Goal: Task Accomplishment & Management: Manage account settings

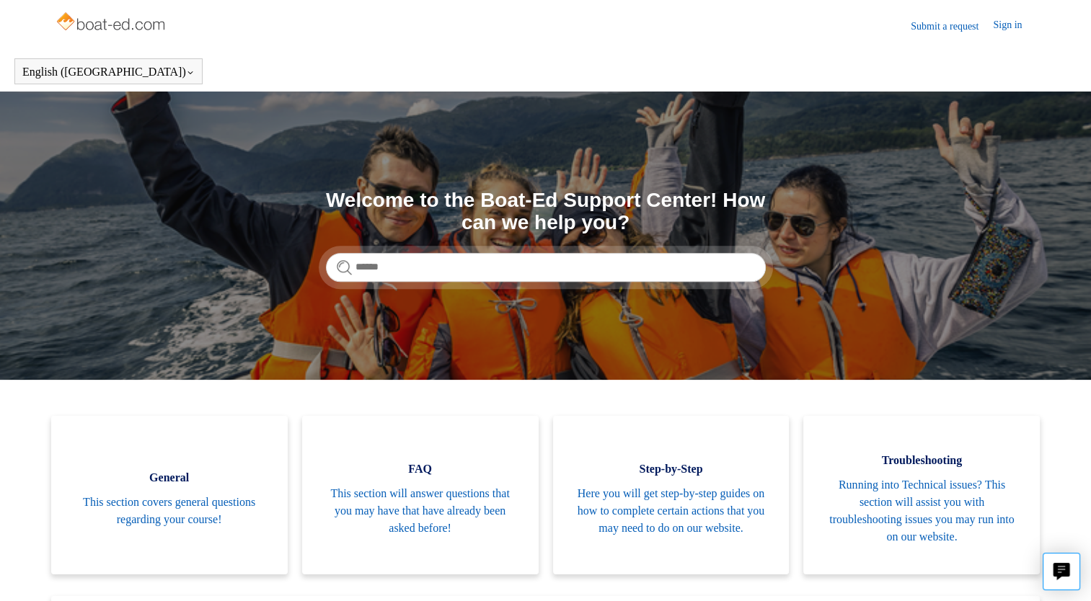
click at [1002, 30] on link "Sign in" at bounding box center [1014, 25] width 43 height 17
click at [952, 30] on span "Pickle Dinosaur" at bounding box center [988, 25] width 74 height 12
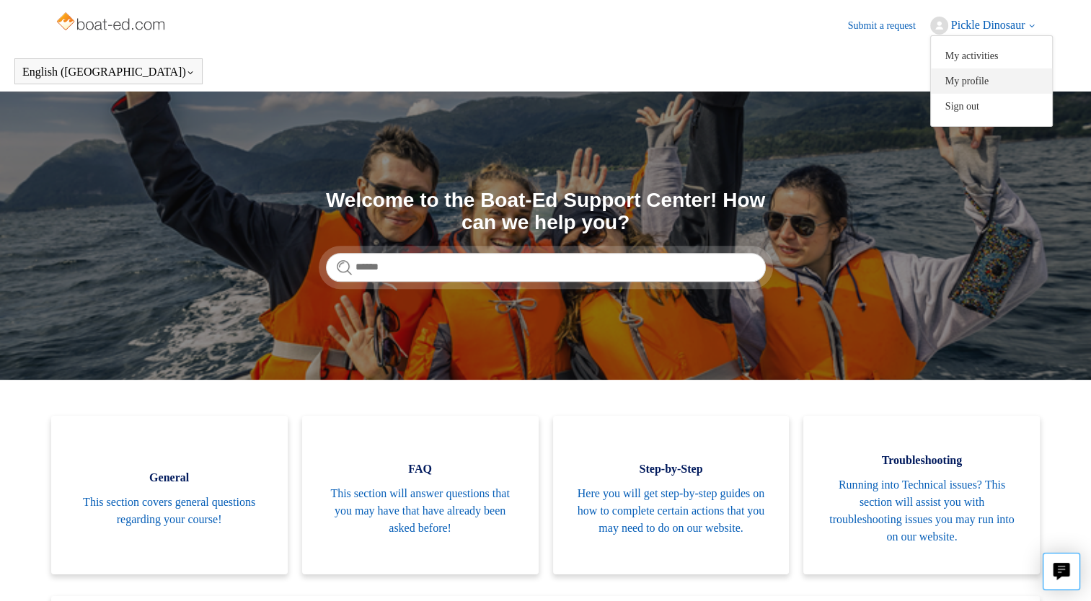
click at [943, 83] on link "My profile" at bounding box center [991, 80] width 121 height 25
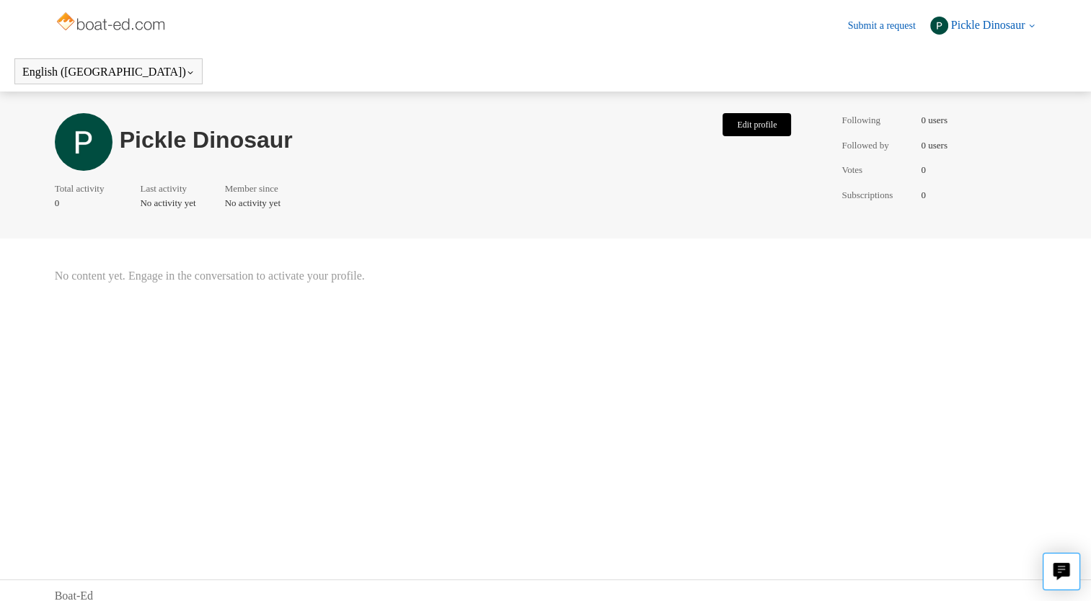
click at [739, 132] on button "Edit profile" at bounding box center [756, 124] width 68 height 23
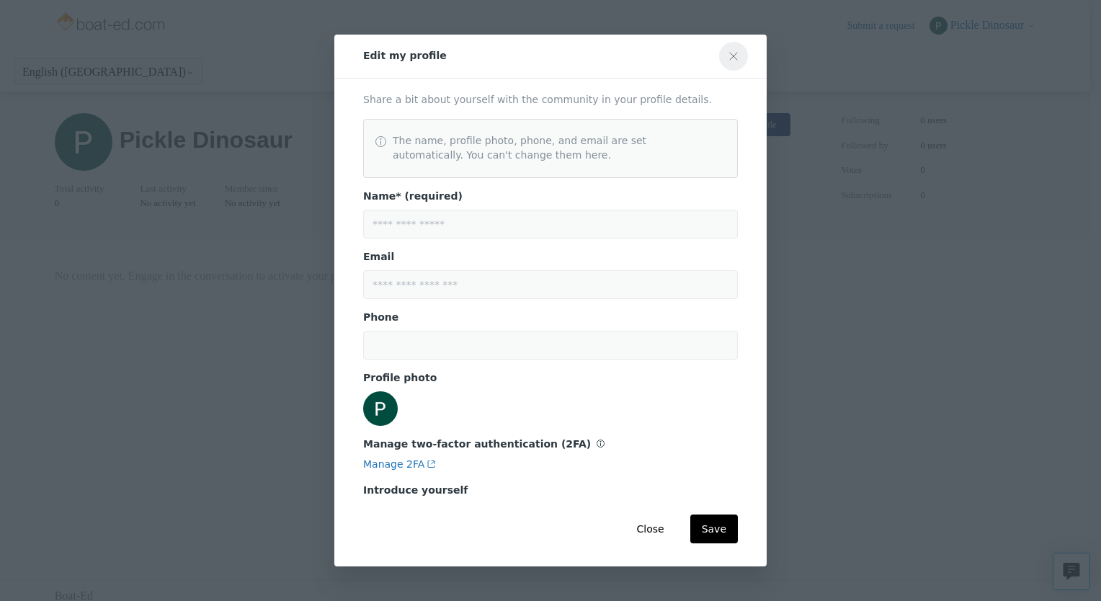
click at [734, 55] on icon "Close modal" at bounding box center [734, 56] width 12 height 12
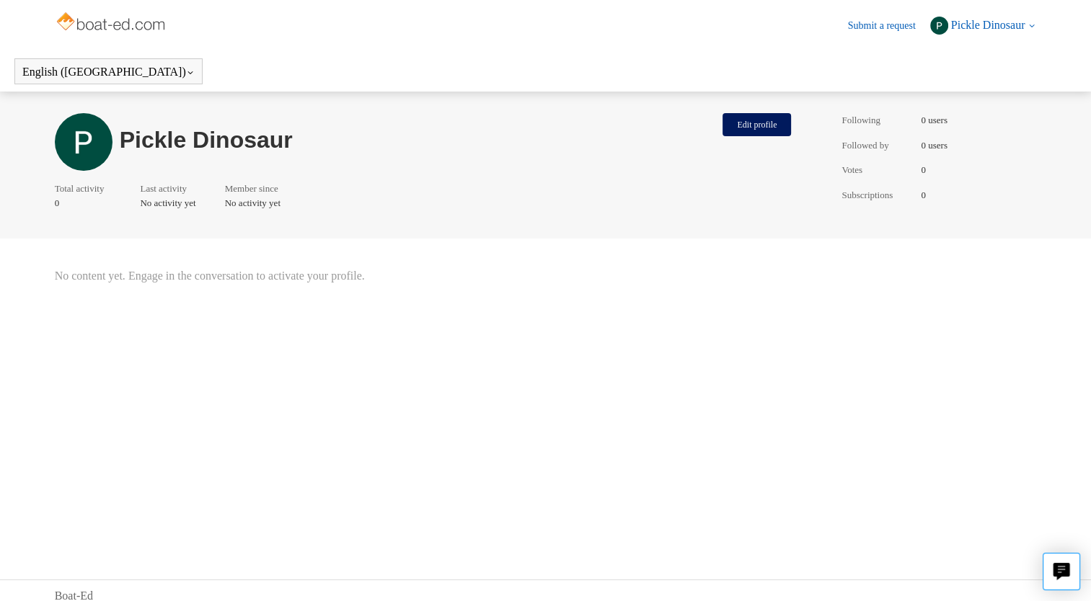
click at [892, 27] on link "Submit a request" at bounding box center [889, 25] width 82 height 15
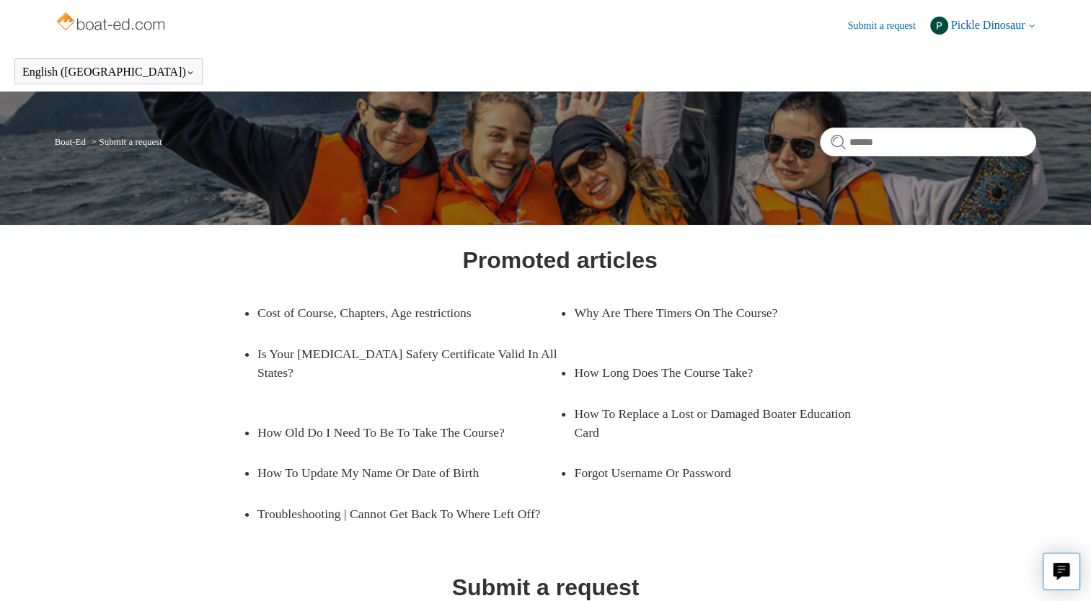
click at [962, 25] on span "Pickle Dinosaur" at bounding box center [988, 25] width 74 height 12
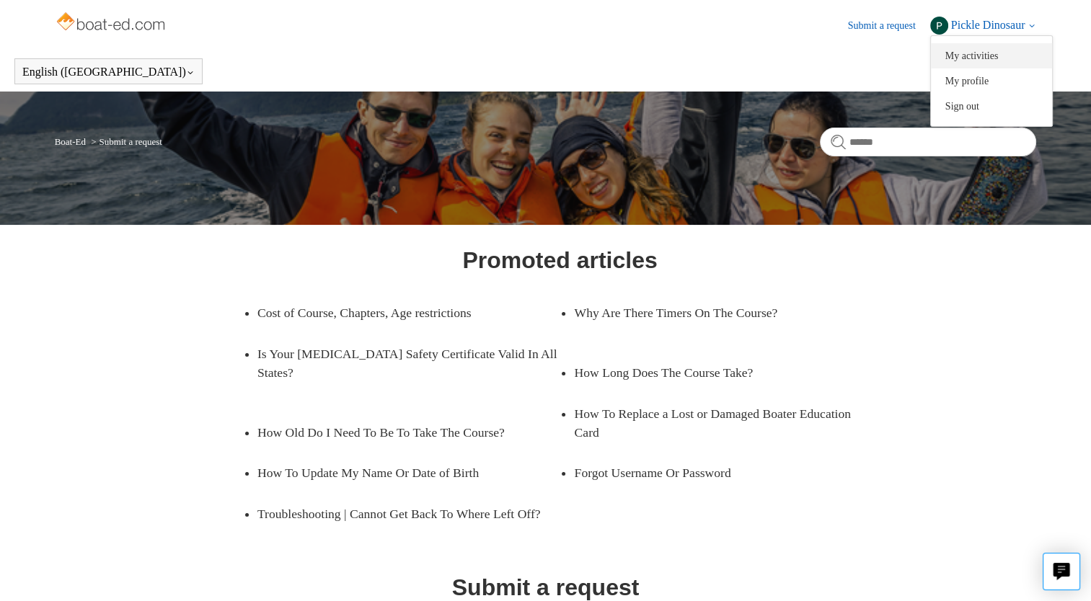
click at [962, 45] on link "My activities" at bounding box center [991, 55] width 121 height 25
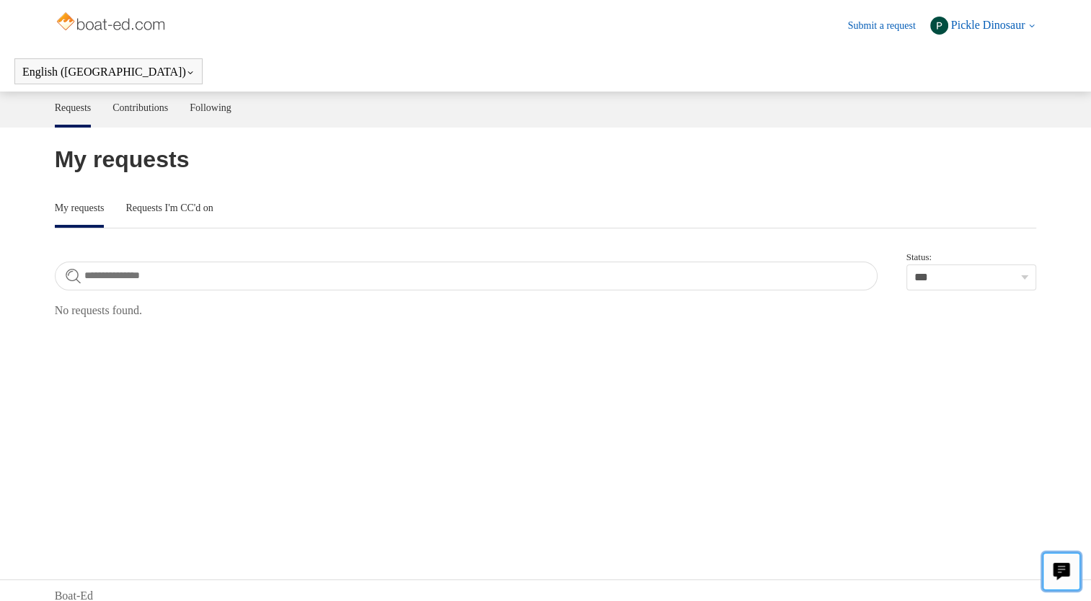
click at [1075, 572] on button "Live chat" at bounding box center [1060, 571] width 37 height 37
click at [991, 30] on span "Pickle Dinosaur" at bounding box center [994, 25] width 86 height 13
click at [966, 83] on link "My profile" at bounding box center [991, 80] width 121 height 25
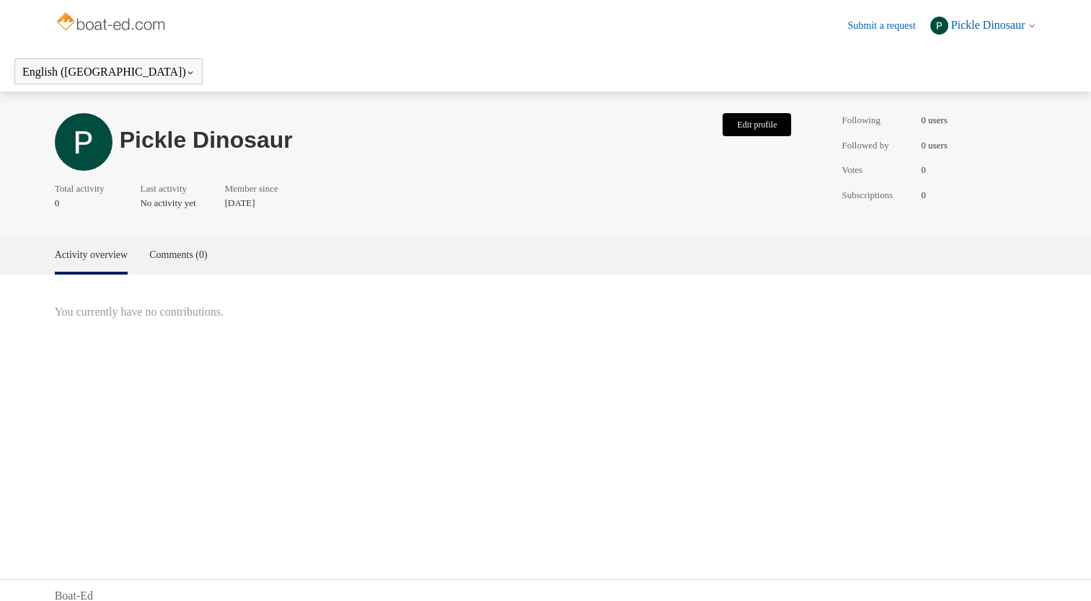
click at [739, 123] on button "Edit profile" at bounding box center [756, 124] width 68 height 23
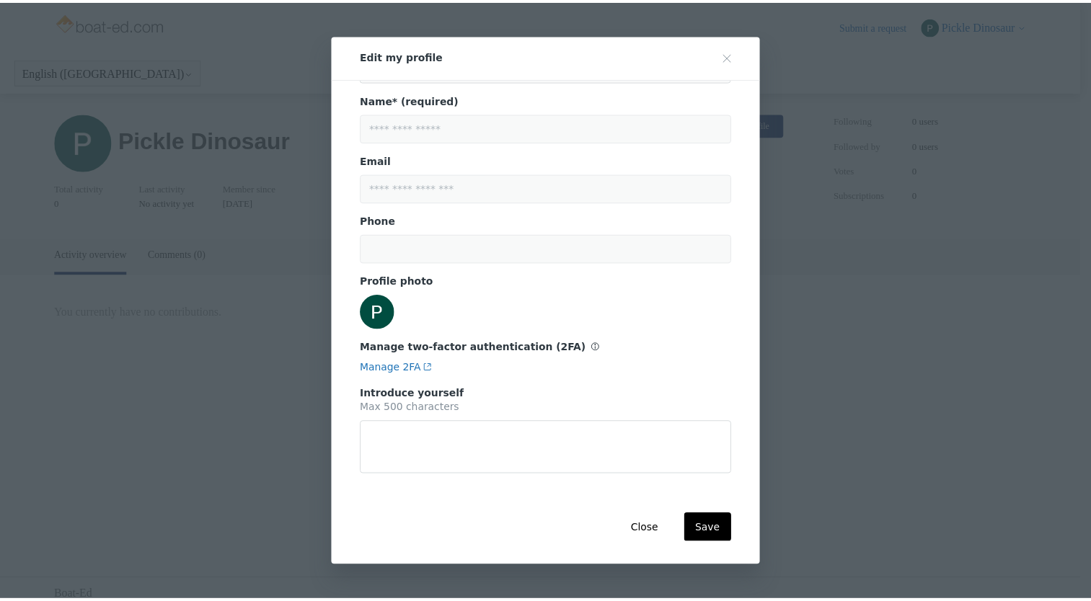
scroll to position [98, 0]
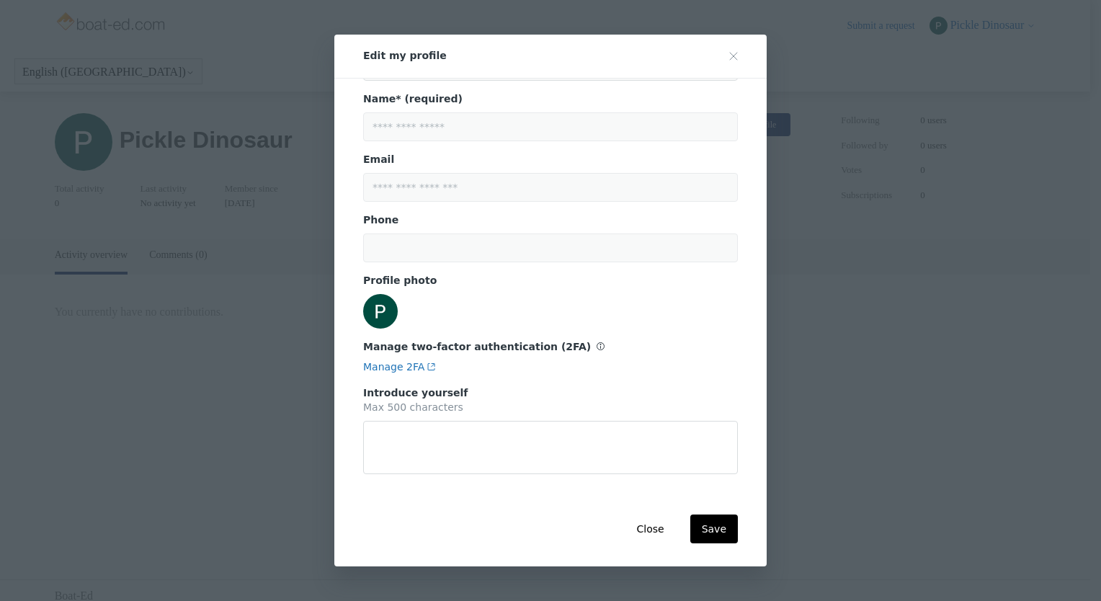
click at [551, 347] on label "Manage two-factor authentication (2FA) Turn off or reset 2FA in the Manage 2FA …" at bounding box center [484, 347] width 242 height 12
click at [398, 367] on link "Manage 2FA" at bounding box center [399, 367] width 73 height 12
click at [796, 272] on div "**********" at bounding box center [550, 300] width 1101 height 601
